Goal: Check status: Check status

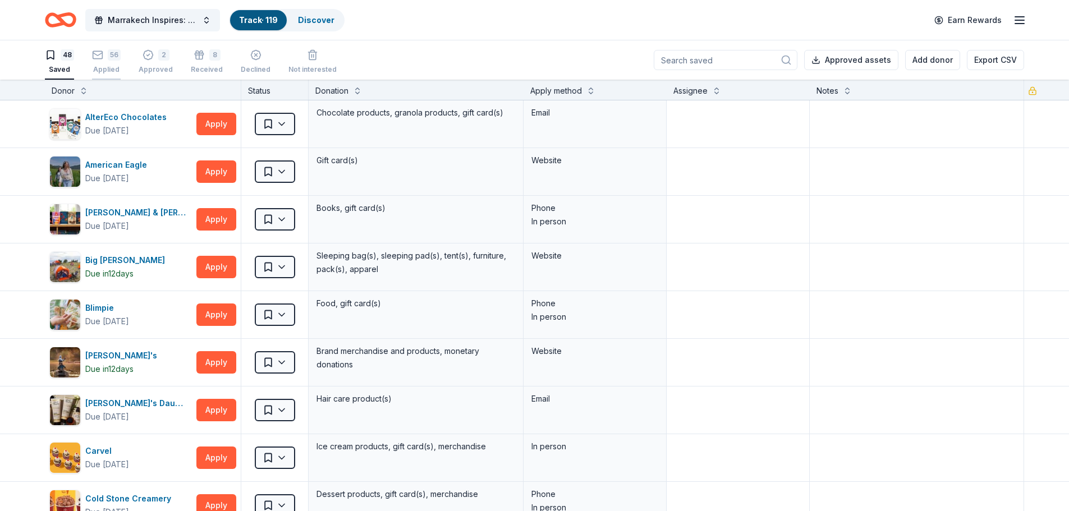
click at [108, 66] on div "Applied" at bounding box center [106, 69] width 29 height 9
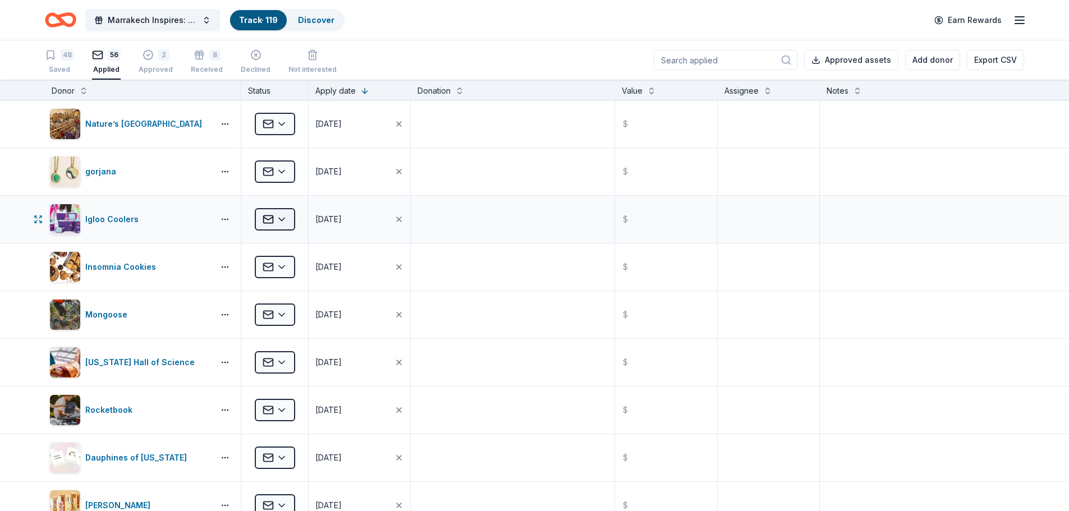
click at [282, 226] on html "Marrakech Inspires: An Evening of Possibility Cocktail Party & Auction Track · …" at bounding box center [534, 255] width 1069 height 511
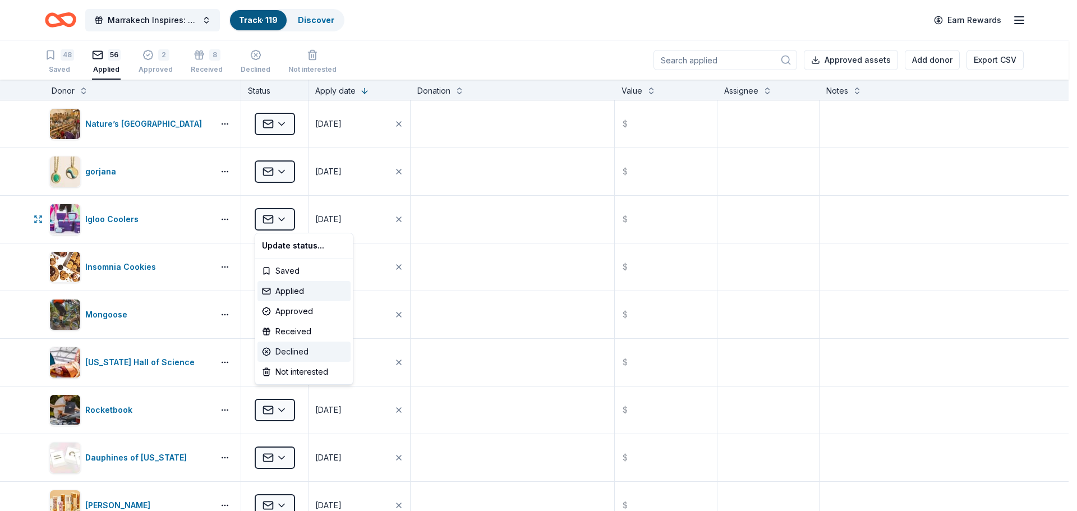
click at [288, 355] on div "Declined" at bounding box center [304, 352] width 93 height 20
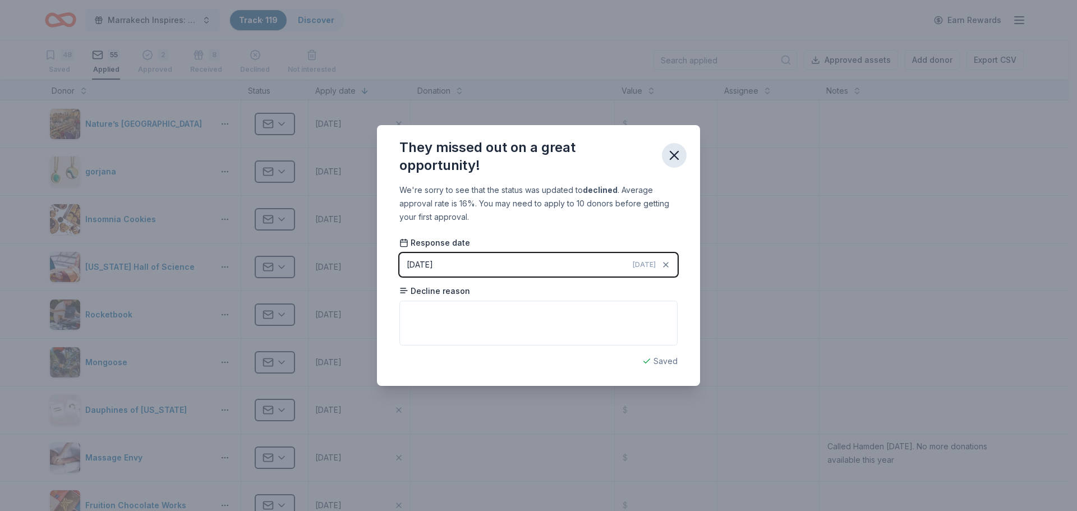
click at [670, 151] on icon "button" at bounding box center [675, 156] width 16 height 16
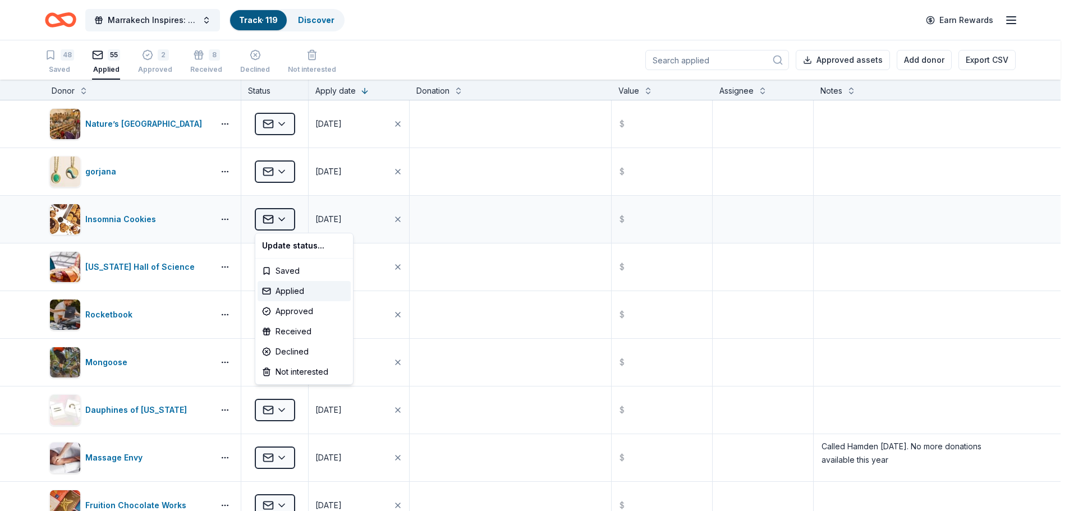
click at [287, 218] on html "Marrakech Inspires: An Evening of Possibility Cocktail Party & Auction Track · …" at bounding box center [534, 255] width 1069 height 511
click at [295, 352] on div "Declined" at bounding box center [304, 352] width 93 height 20
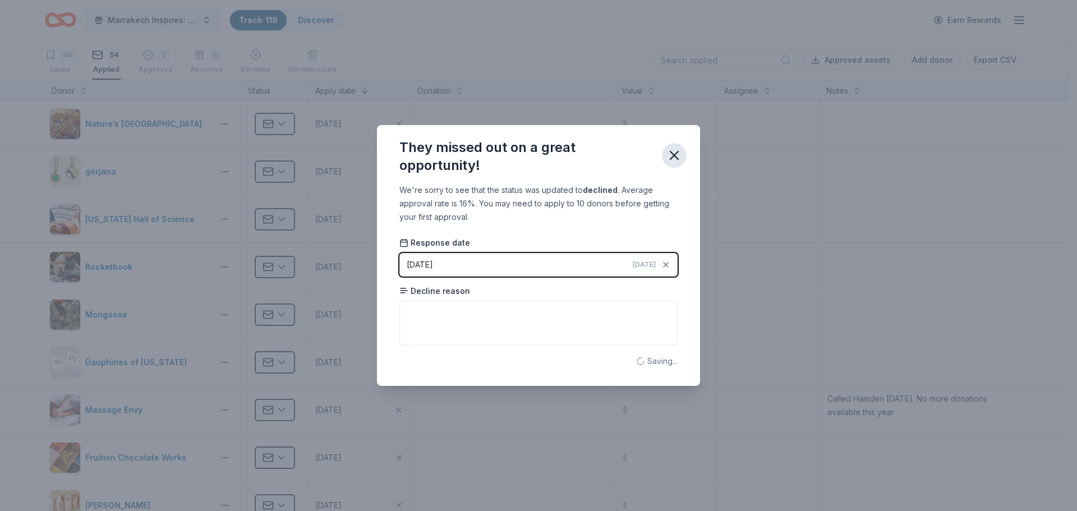
click at [675, 152] on icon "button" at bounding box center [675, 156] width 16 height 16
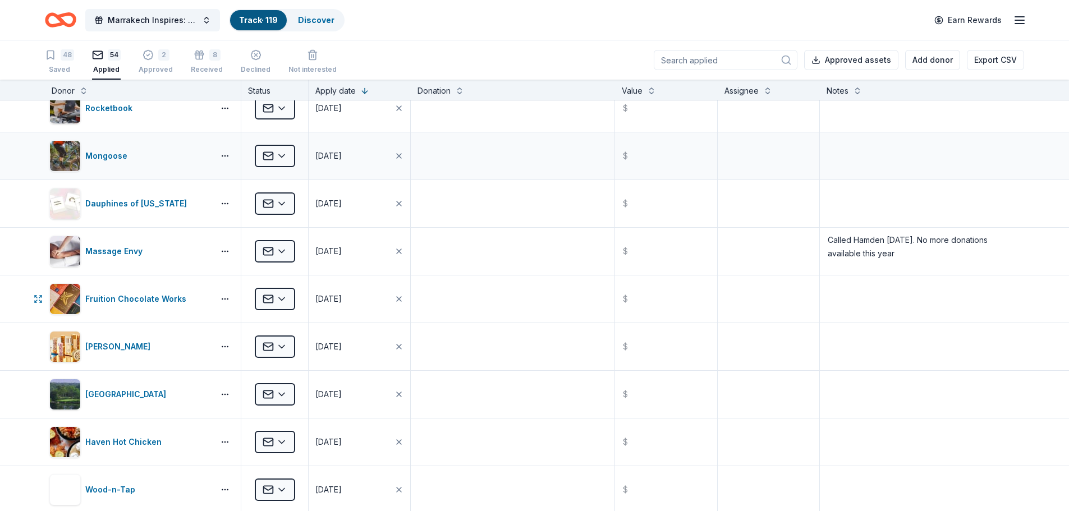
scroll to position [168, 0]
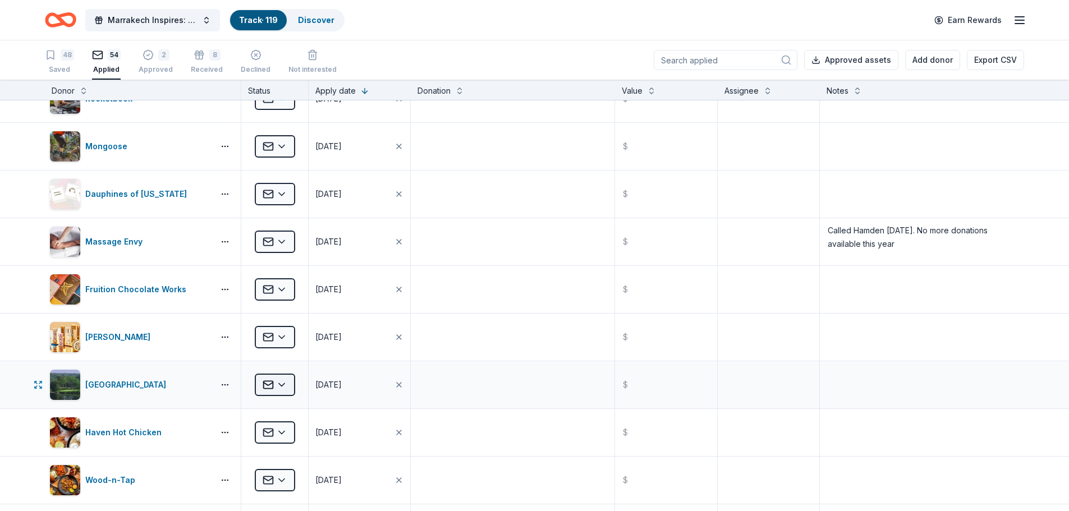
click at [287, 385] on html "Marrakech Inspires: An Evening of Possibility Cocktail Party & Auction Track · …" at bounding box center [534, 255] width 1069 height 511
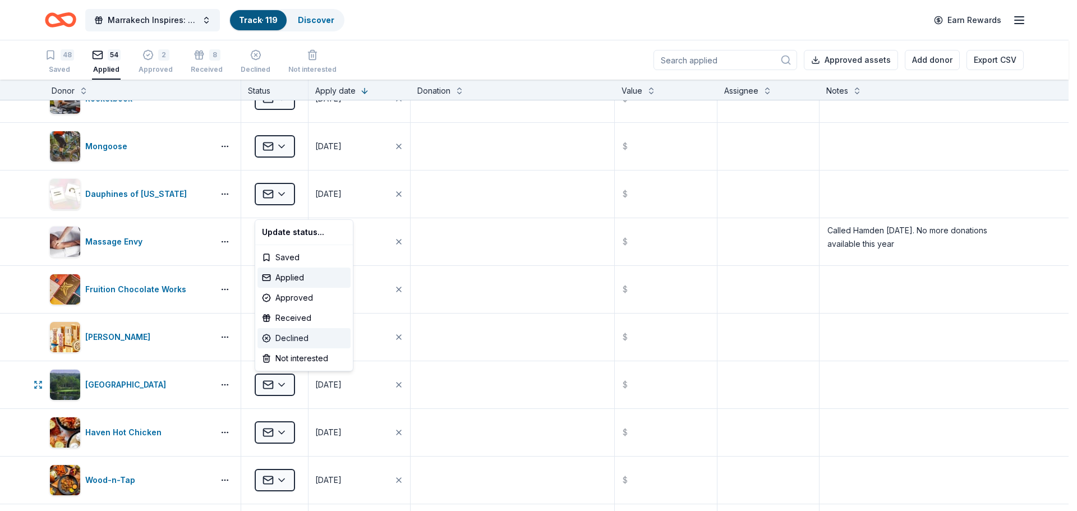
click at [295, 336] on div "Declined" at bounding box center [304, 338] width 93 height 20
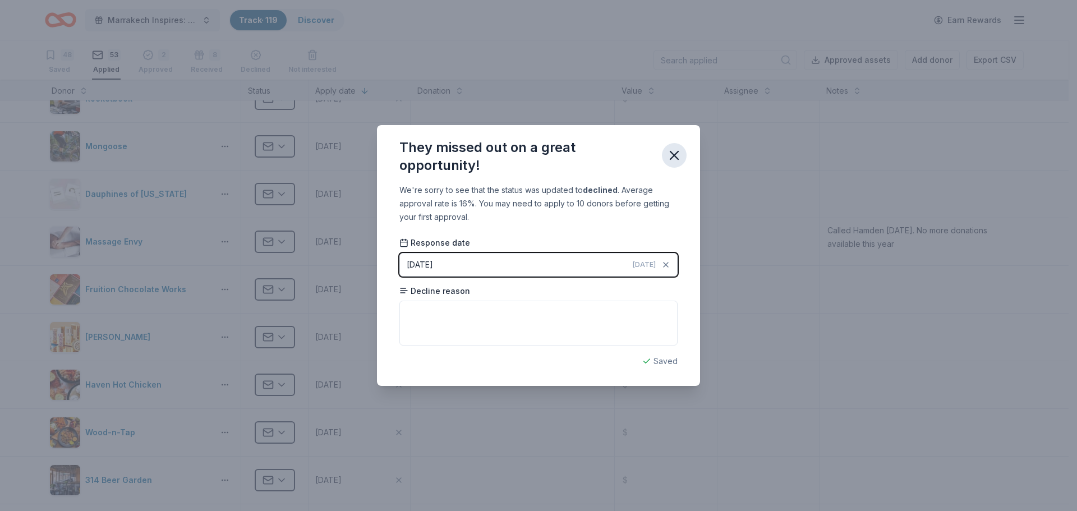
click at [676, 156] on icon "button" at bounding box center [675, 156] width 8 height 8
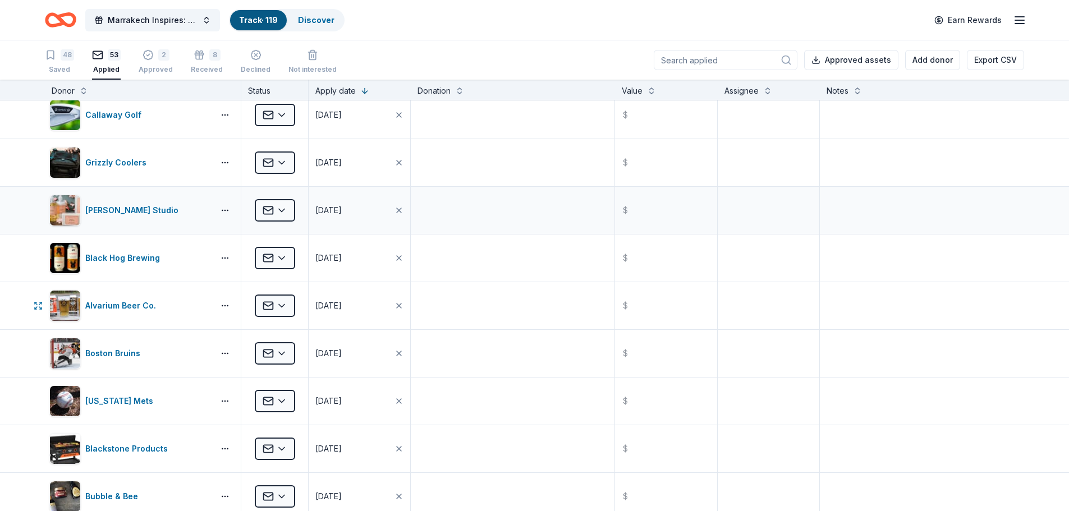
scroll to position [729, 0]
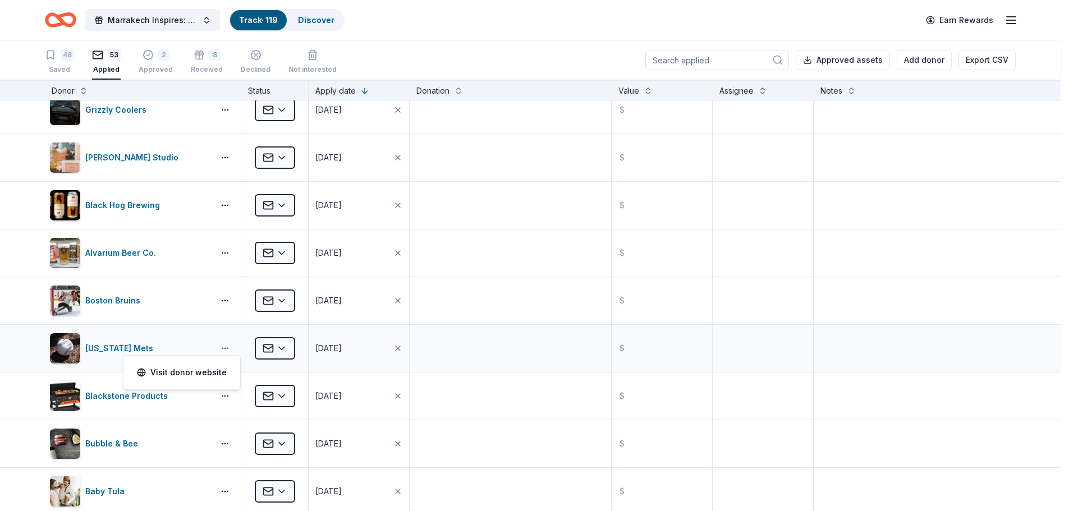
click at [223, 350] on html "Marrakech Inspires: An Evening of Possibility Cocktail Party & Auction Track · …" at bounding box center [534, 255] width 1069 height 511
click at [223, 350] on html "Marrakech Inspires: An Evening of Possibility Cocktail Party & Auction Track · …" at bounding box center [538, 255] width 1077 height 511
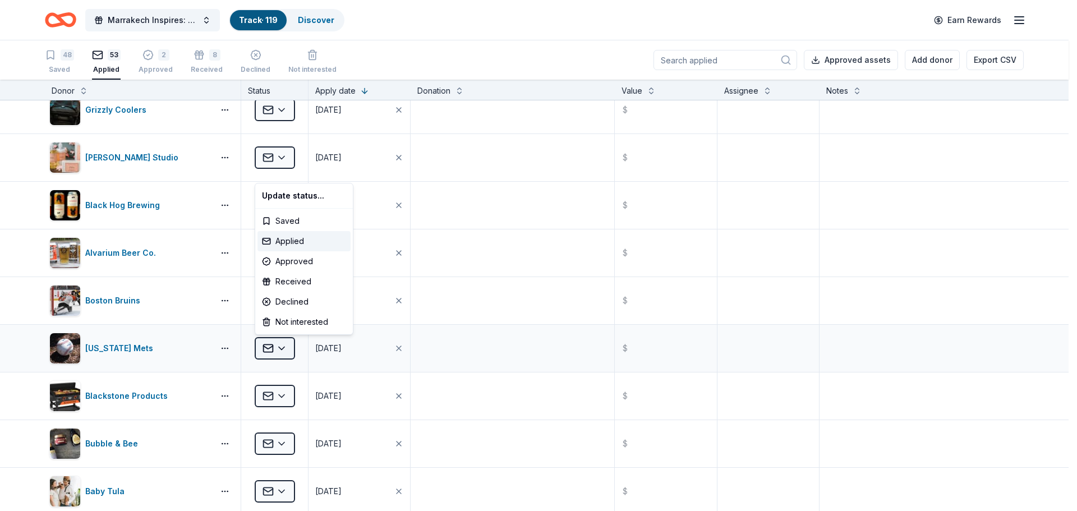
click at [282, 349] on html "Marrakech Inspires: An Evening of Possibility Cocktail Party & Auction Track · …" at bounding box center [538, 255] width 1077 height 511
click at [292, 305] on div "Declined" at bounding box center [304, 302] width 93 height 20
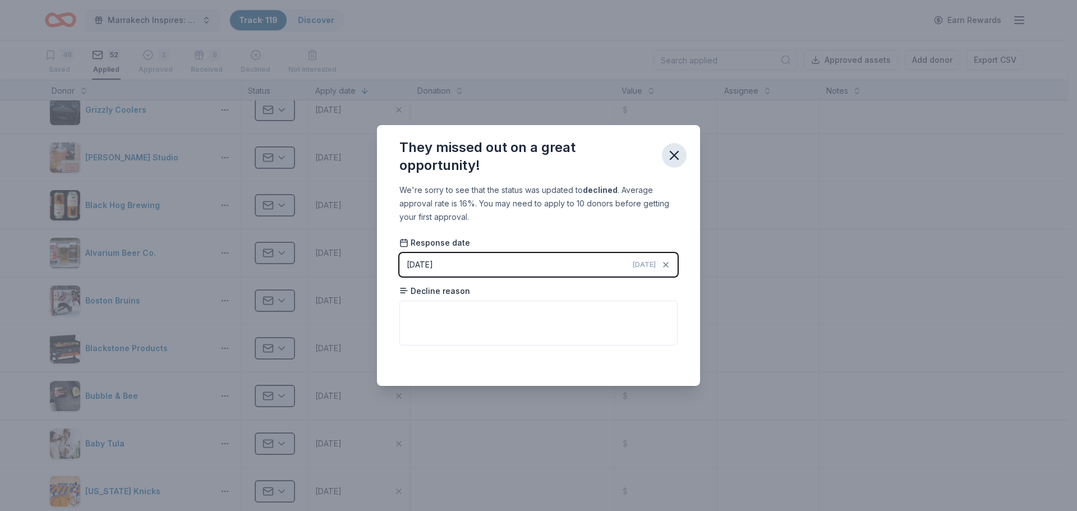
click at [674, 156] on icon "button" at bounding box center [675, 156] width 8 height 8
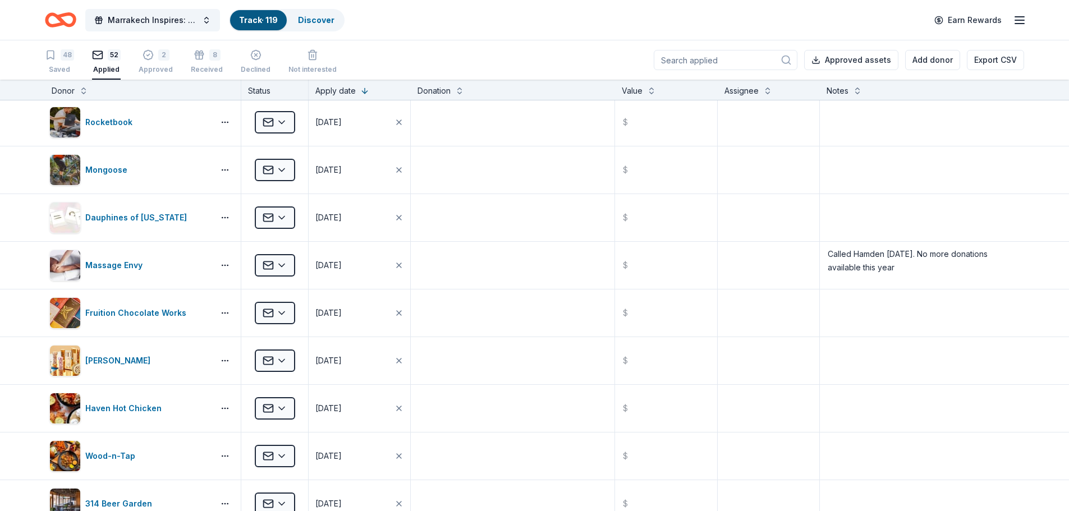
scroll to position [0, 0]
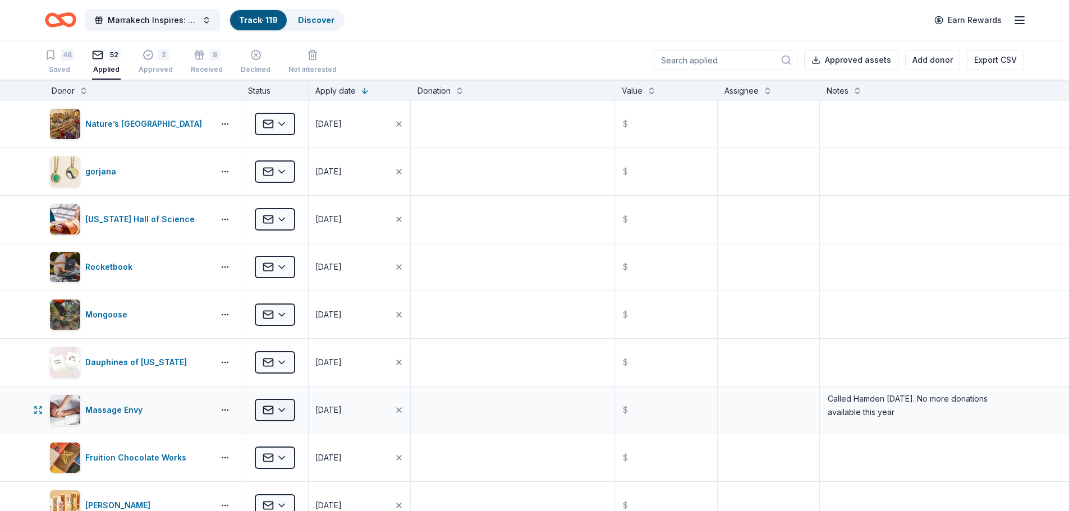
click at [282, 416] on html "Marrakech Inspires: An Evening of Possibility Cocktail Party & Auction Track · …" at bounding box center [534, 255] width 1069 height 511
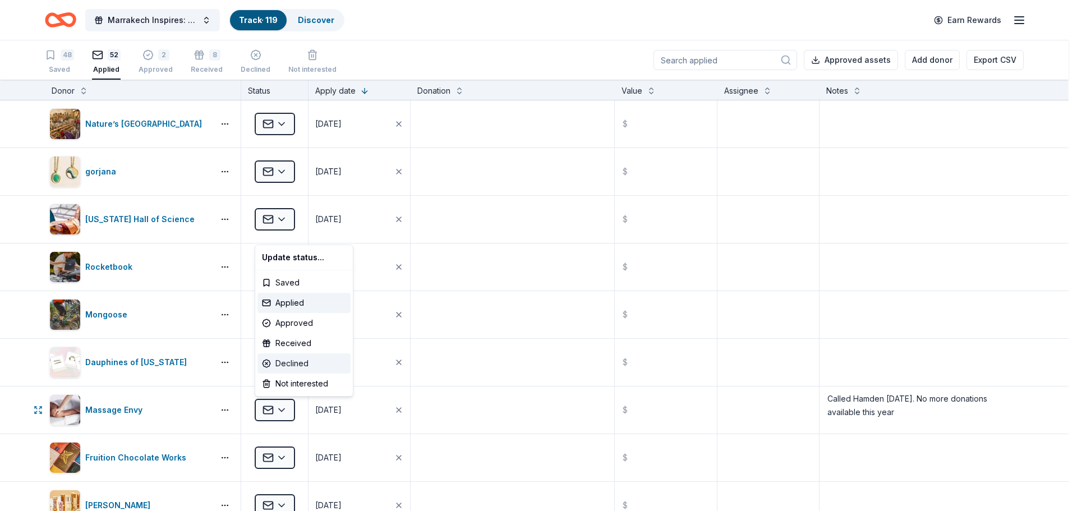
click at [293, 367] on div "Declined" at bounding box center [304, 364] width 93 height 20
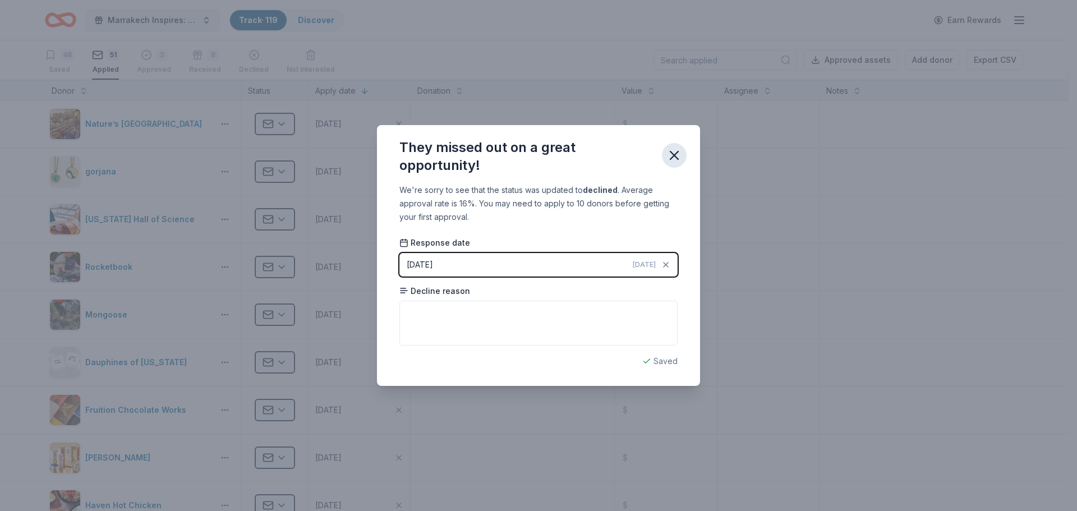
click at [672, 157] on icon "button" at bounding box center [675, 156] width 16 height 16
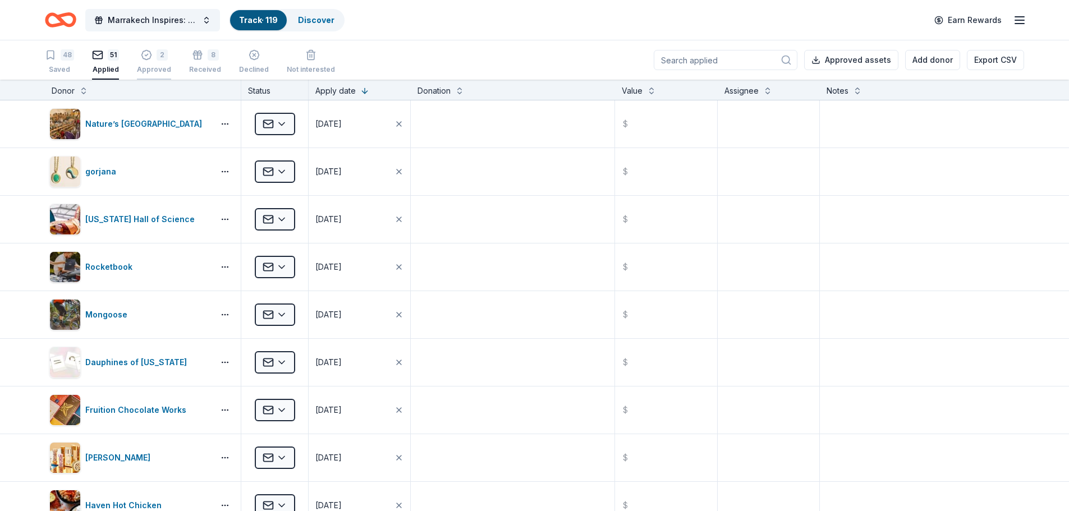
click at [159, 66] on div "Approved" at bounding box center [154, 69] width 34 height 9
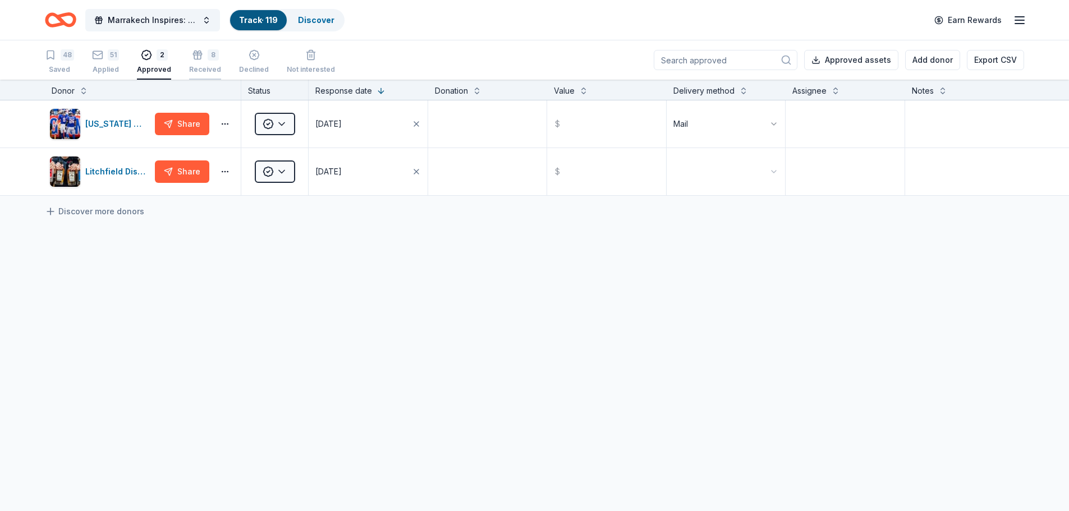
click at [198, 63] on div "8 Received" at bounding box center [205, 61] width 32 height 25
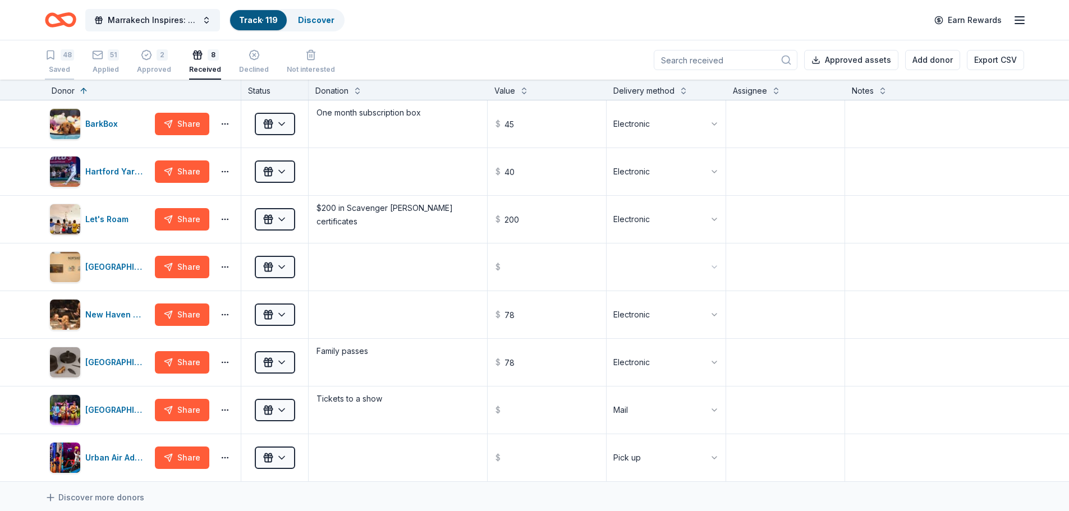
click at [58, 67] on div "Saved" at bounding box center [59, 69] width 29 height 9
